Goal: Transaction & Acquisition: Purchase product/service

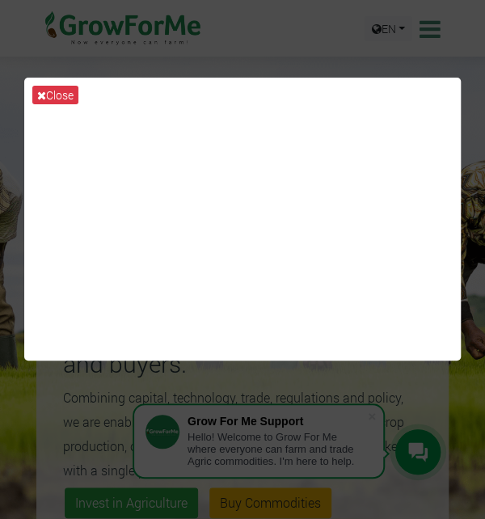
click at [48, 87] on button "Close" at bounding box center [55, 95] width 46 height 19
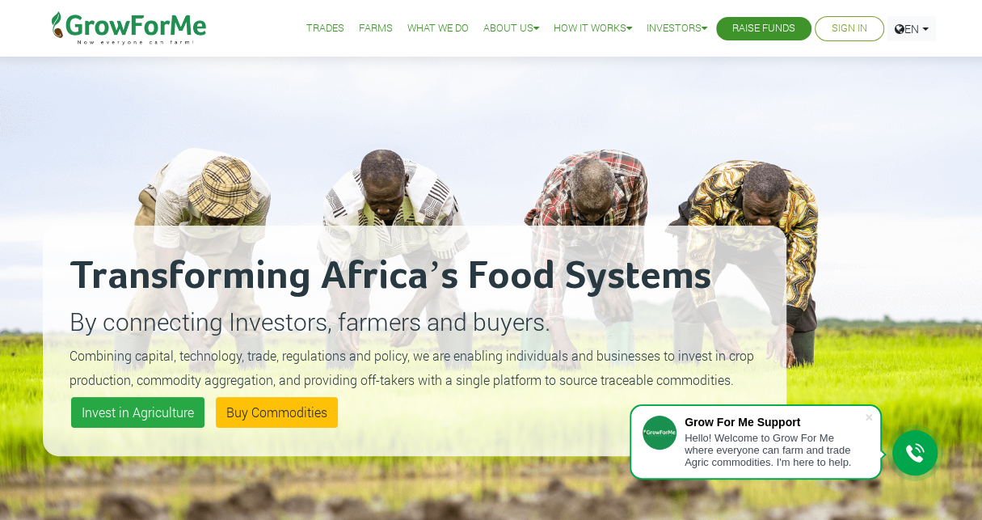
click at [420, 32] on link "What We Do" at bounding box center [437, 28] width 61 height 17
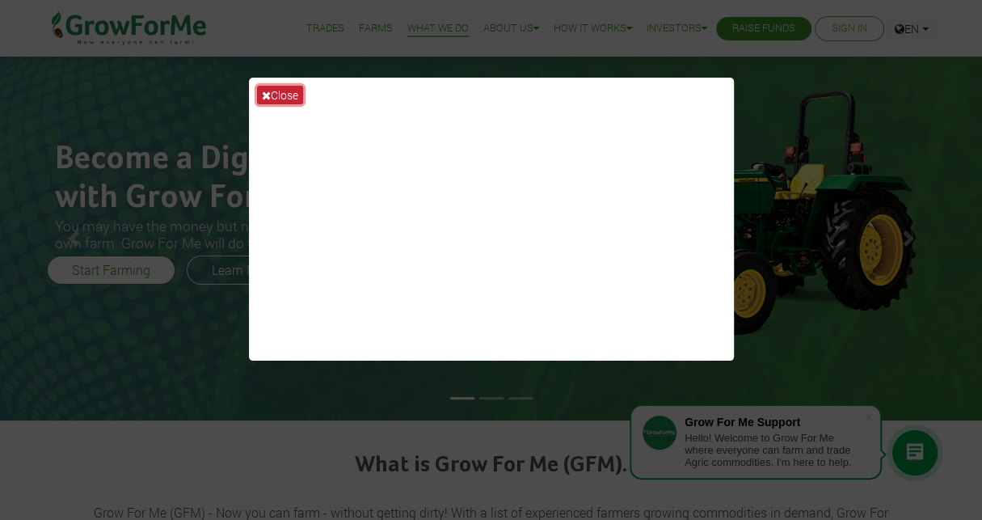
click at [272, 91] on button "Close" at bounding box center [280, 95] width 46 height 19
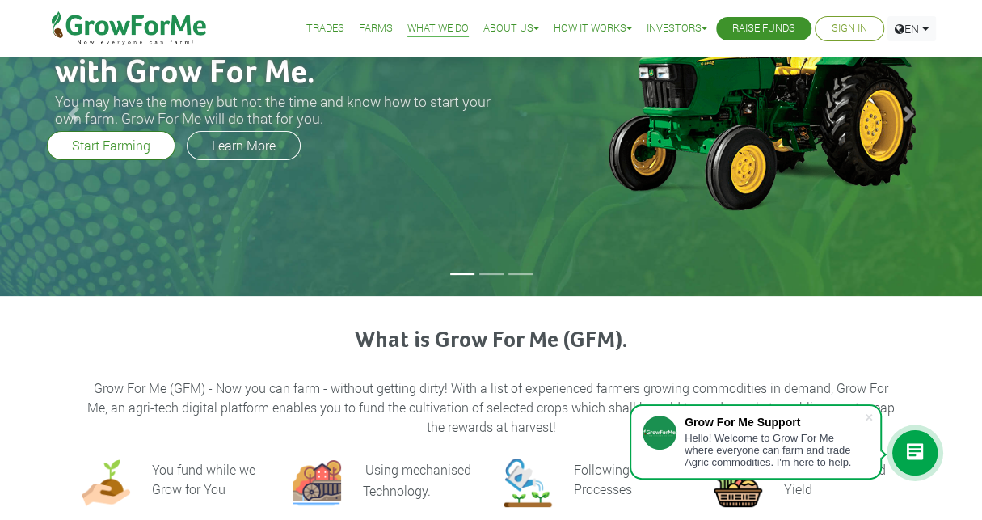
scroll to position [130, 0]
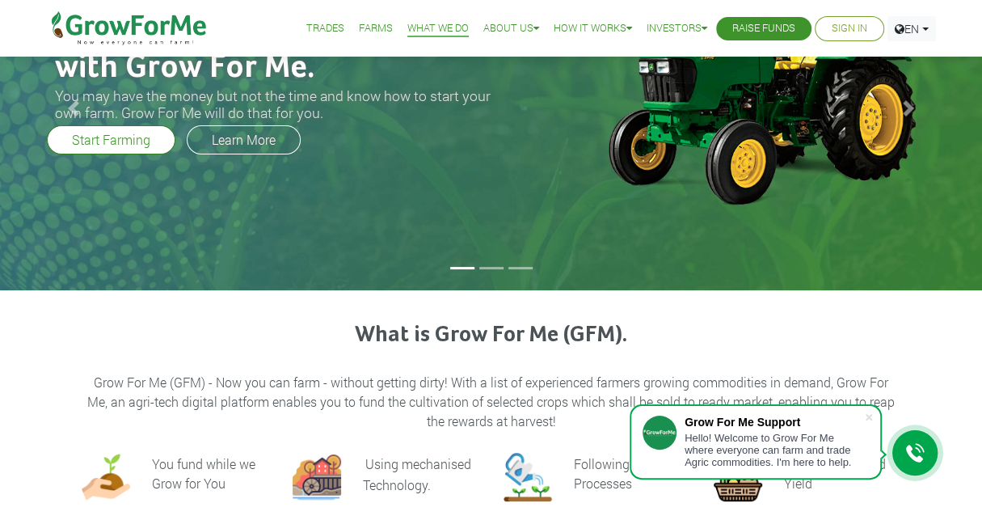
click at [495, 267] on li at bounding box center [491, 268] width 24 height 2
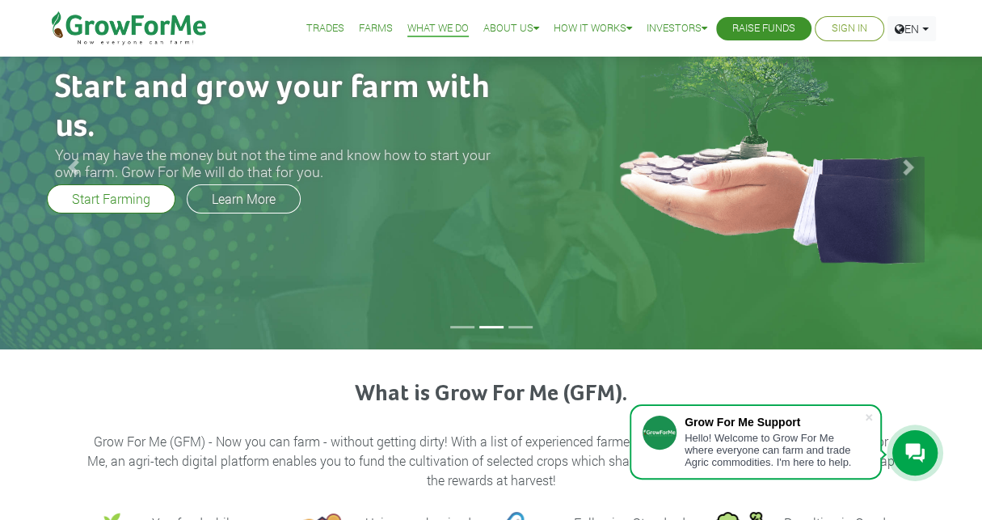
scroll to position [58, 0]
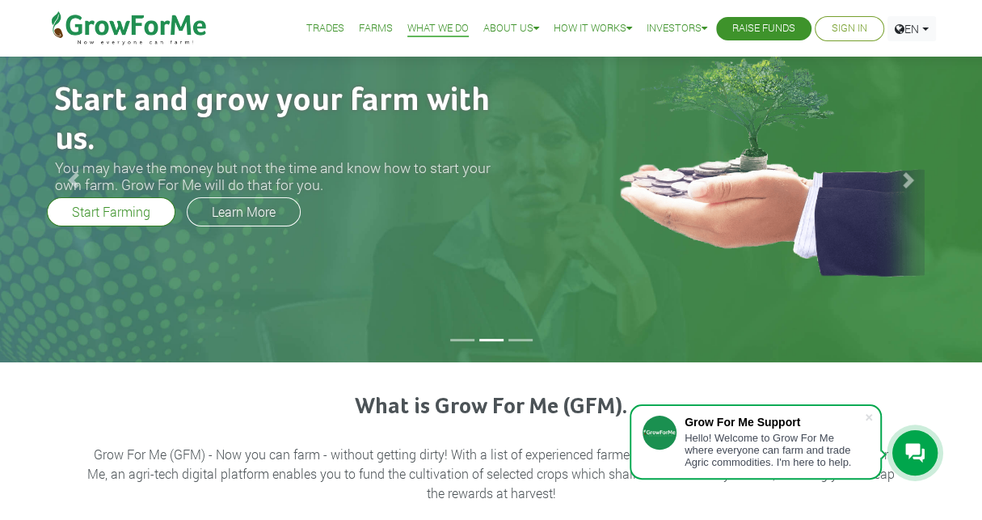
click at [520, 339] on li at bounding box center [520, 340] width 24 height 2
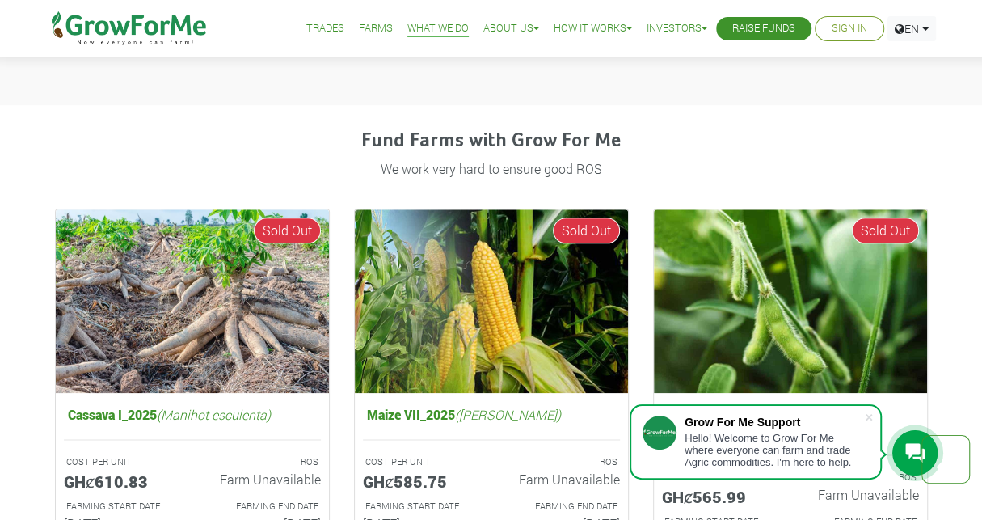
scroll to position [919, 0]
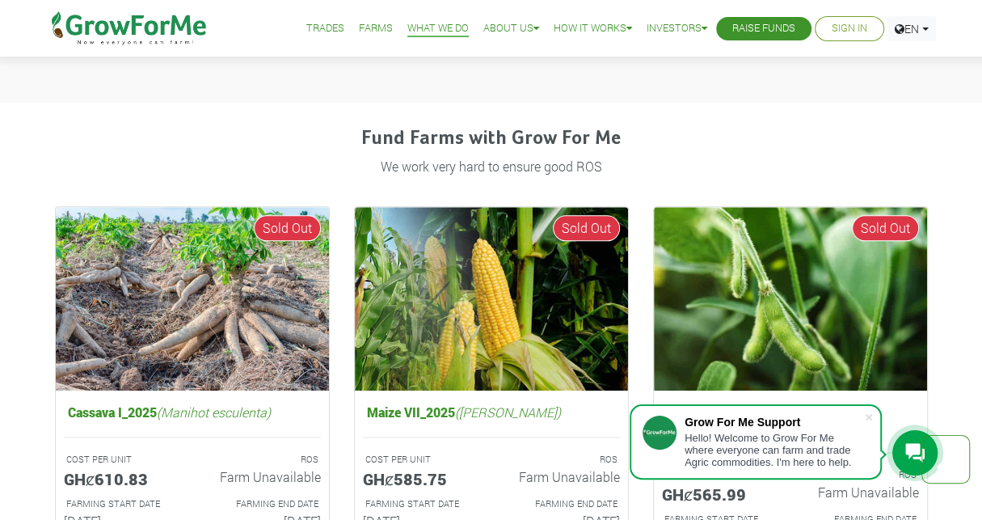
click at [297, 157] on p "We work very hard to ensure good ROS" at bounding box center [491, 166] width 868 height 19
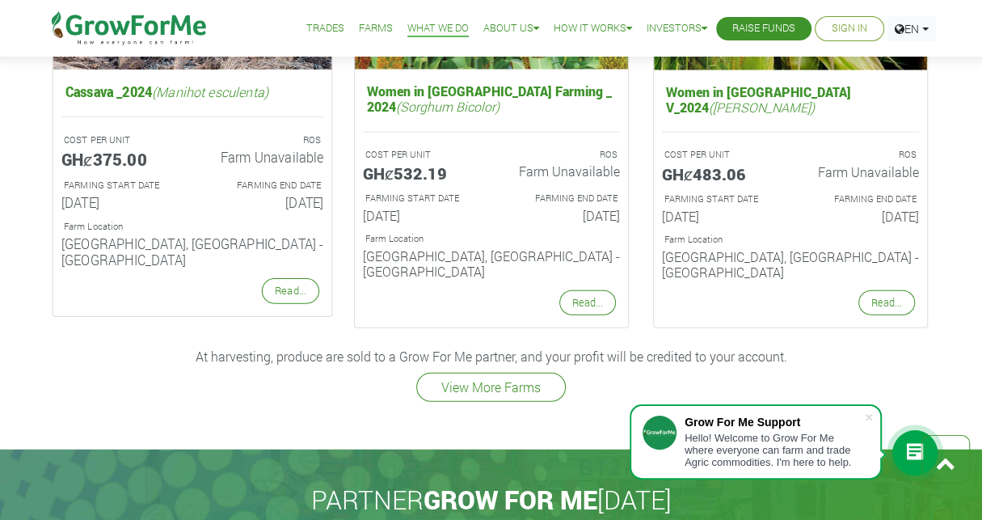
scroll to position [2208, 0]
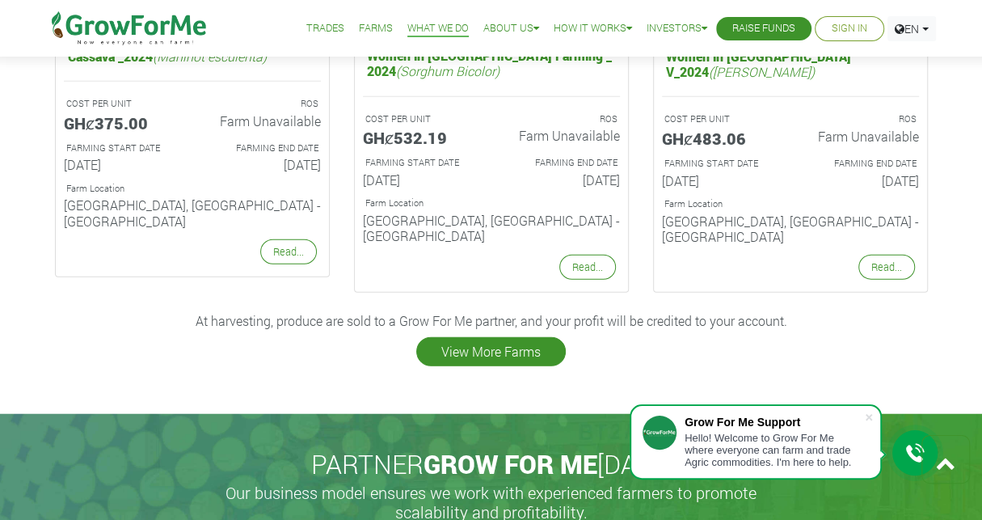
click at [472, 337] on link "View More Farms" at bounding box center [490, 351] width 149 height 29
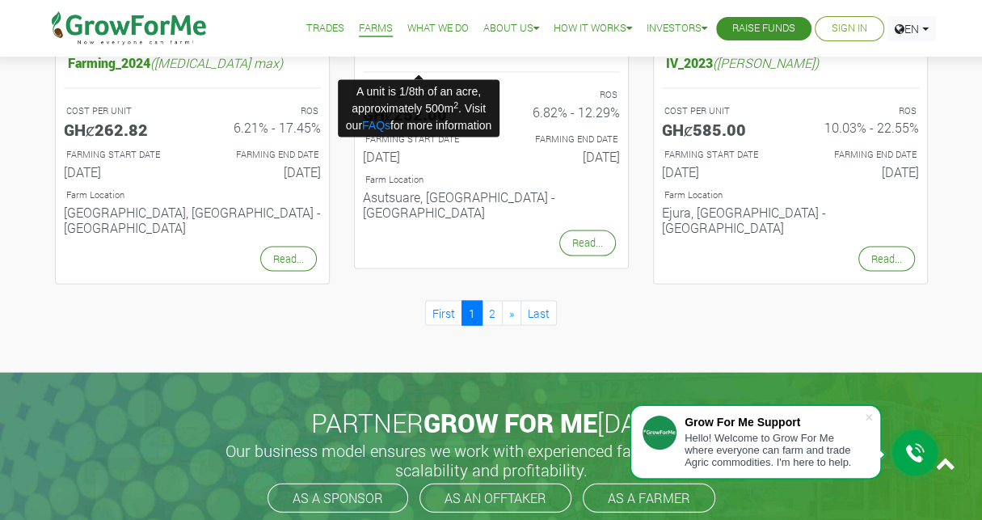
scroll to position [1788, 0]
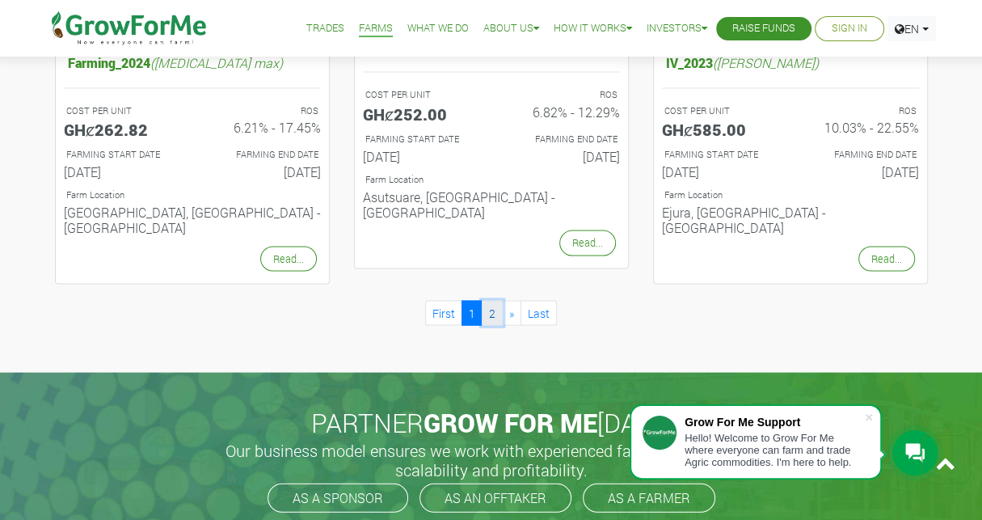
click at [495, 301] on link "2" at bounding box center [492, 313] width 21 height 25
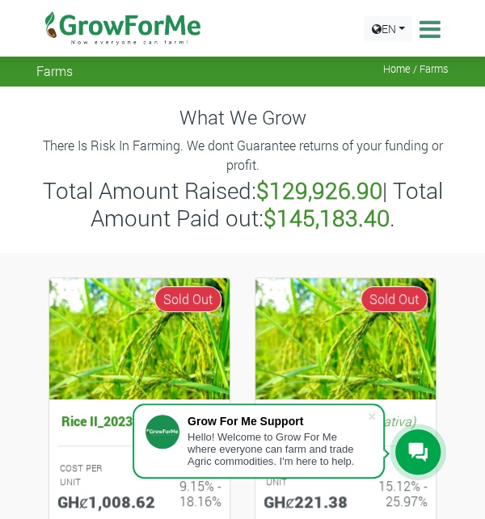
click at [119, 32] on img at bounding box center [123, 28] width 166 height 57
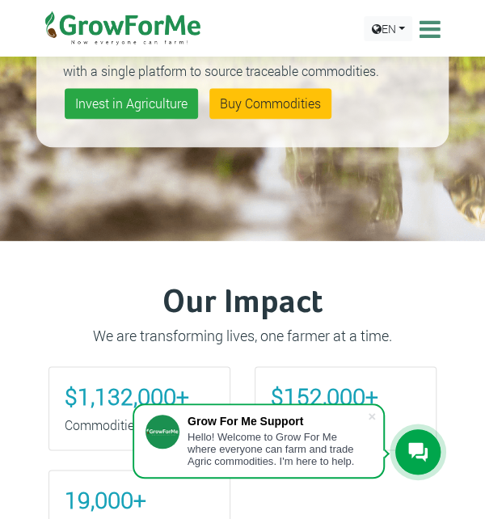
scroll to position [411, 0]
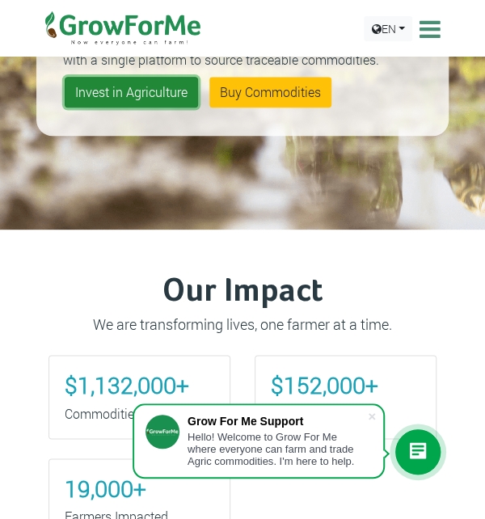
click at [139, 95] on link "Invest in Agriculture" at bounding box center [131, 92] width 133 height 31
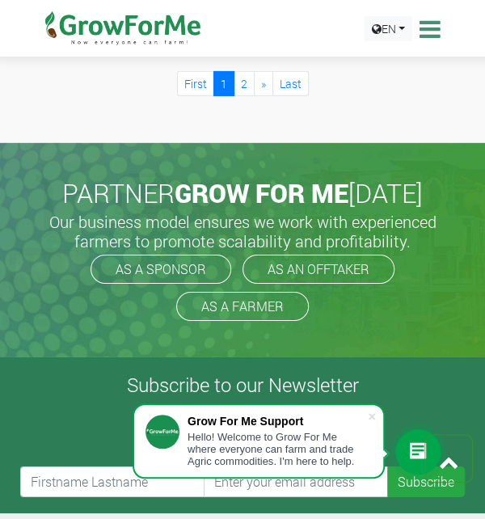
scroll to position [2551, 0]
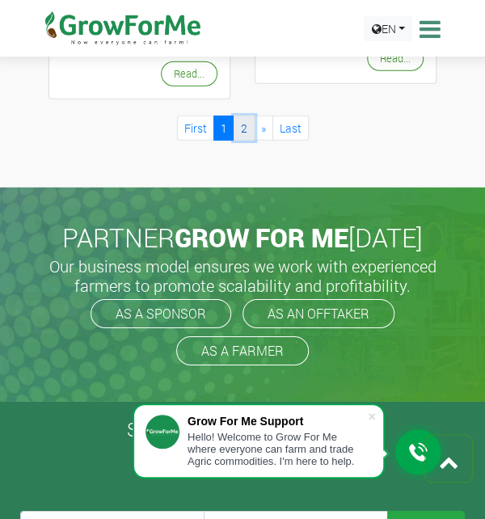
click at [238, 141] on link "2" at bounding box center [244, 128] width 21 height 25
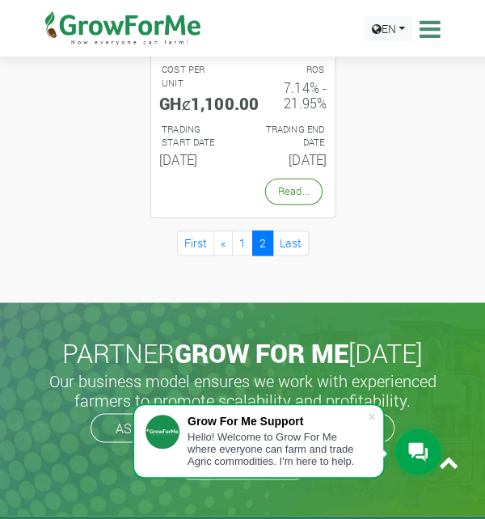
scroll to position [1912, 0]
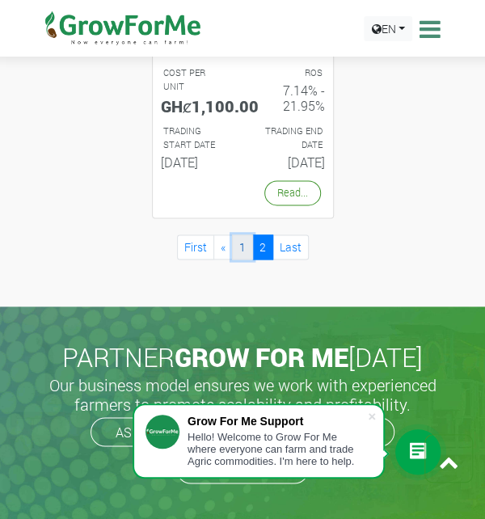
click at [242, 259] on link "1" at bounding box center [242, 246] width 21 height 25
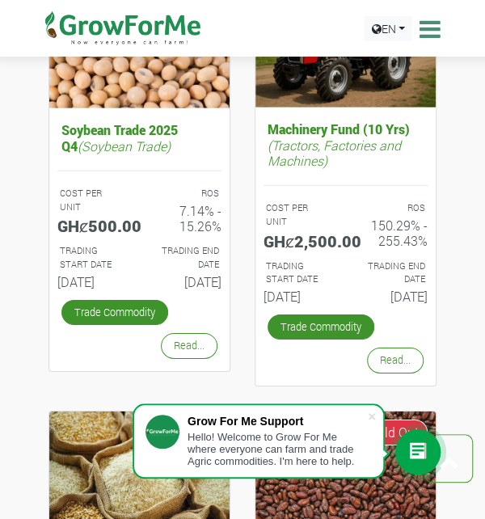
scroll to position [1022, 0]
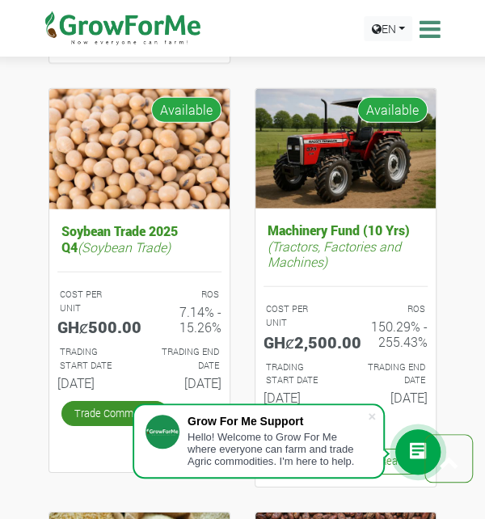
click at [447, 251] on div "Machinery Fund (10 Yrs) (Tractors, Factories and Machines) COST PER UNIT GHȼ2,5…" at bounding box center [345, 291] width 206 height 407
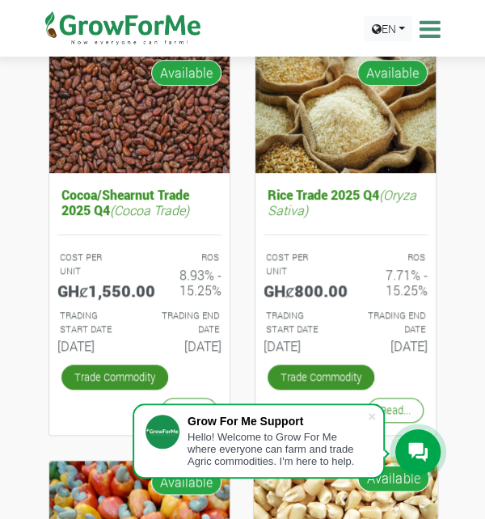
scroll to position [226, 0]
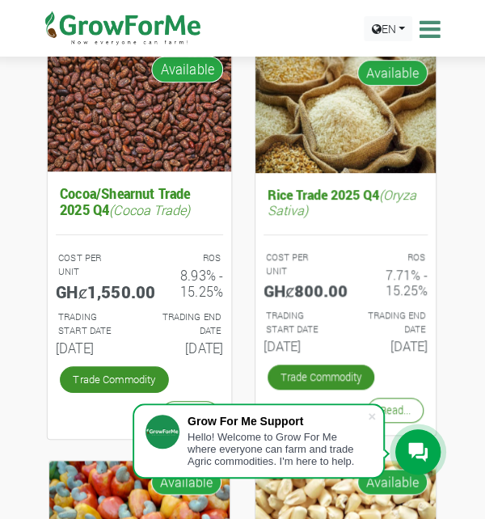
click at [198, 182] on h5 "Cocoa/Shearnut Trade 2025 Q4 (Cocoa Trade)" at bounding box center [139, 201] width 167 height 40
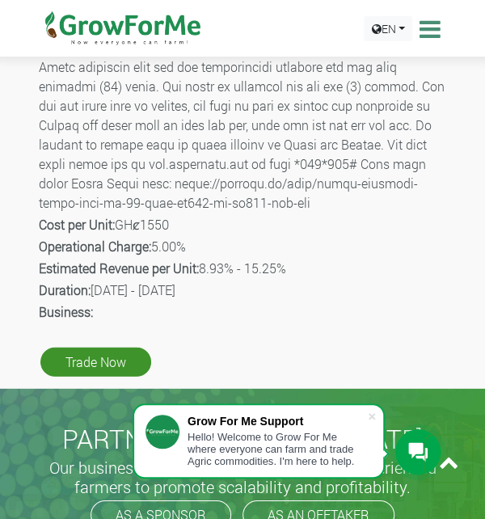
scroll to position [880, 0]
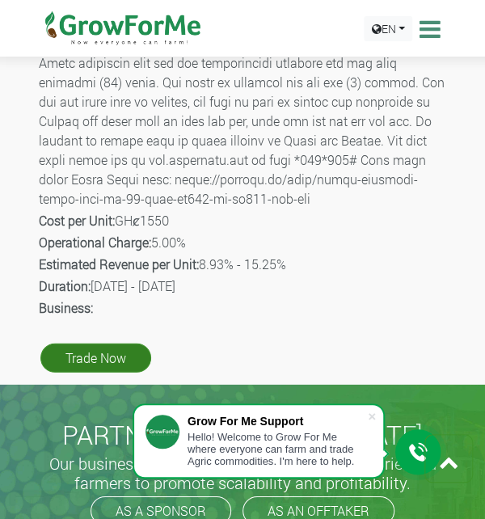
click at [78, 358] on link "Trade Now" at bounding box center [95, 357] width 111 height 29
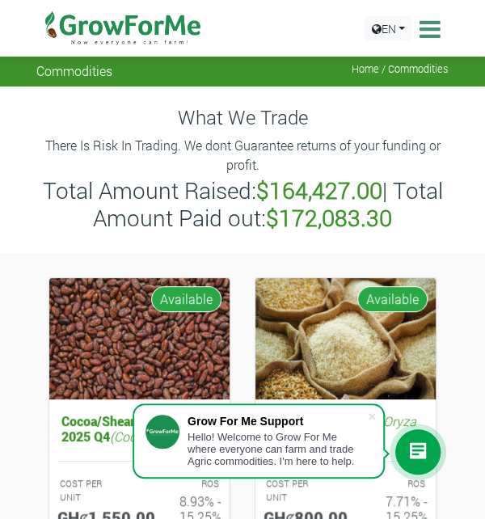
click at [420, 27] on icon at bounding box center [427, 29] width 25 height 24
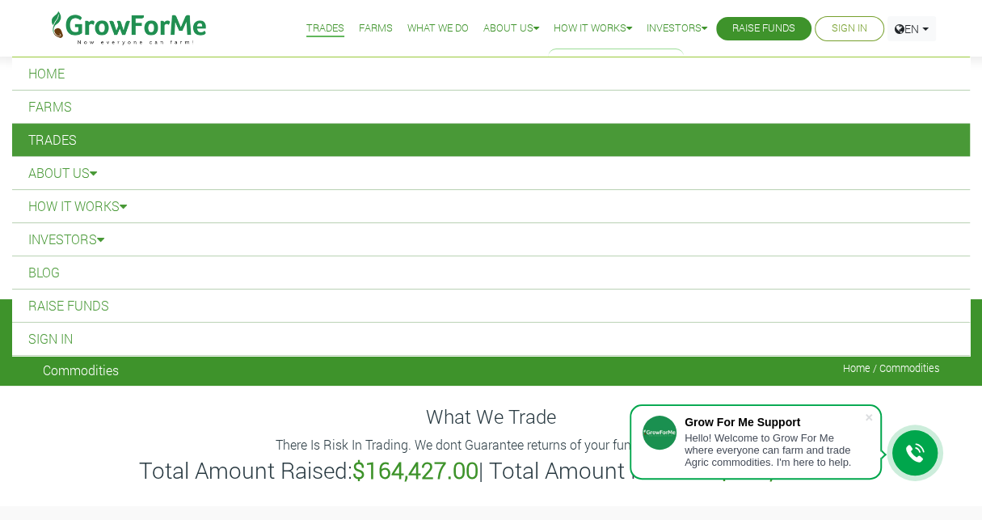
click at [484, 32] on link "How it Works" at bounding box center [593, 28] width 78 height 17
